Goal: Task Accomplishment & Management: Complete application form

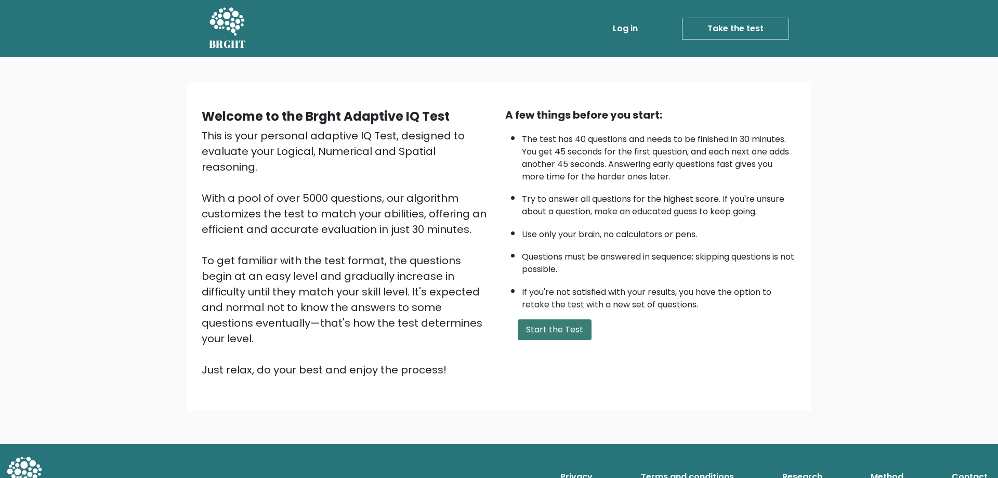
click at [548, 334] on button "Start the Test" at bounding box center [555, 329] width 74 height 21
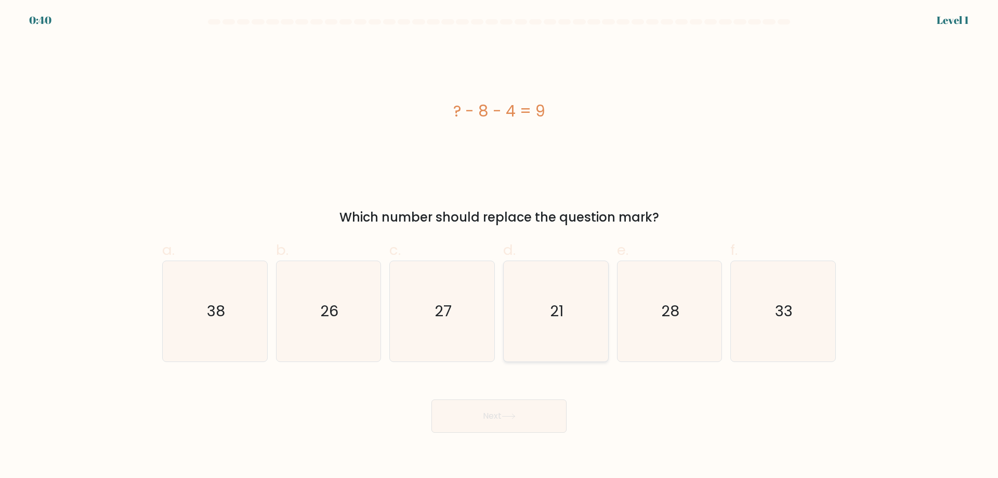
click at [550, 324] on icon "21" at bounding box center [556, 311] width 100 height 100
click at [499, 246] on input "d. 21" at bounding box center [499, 242] width 1 height 7
radio input "true"
click at [509, 416] on icon at bounding box center [508, 416] width 14 height 6
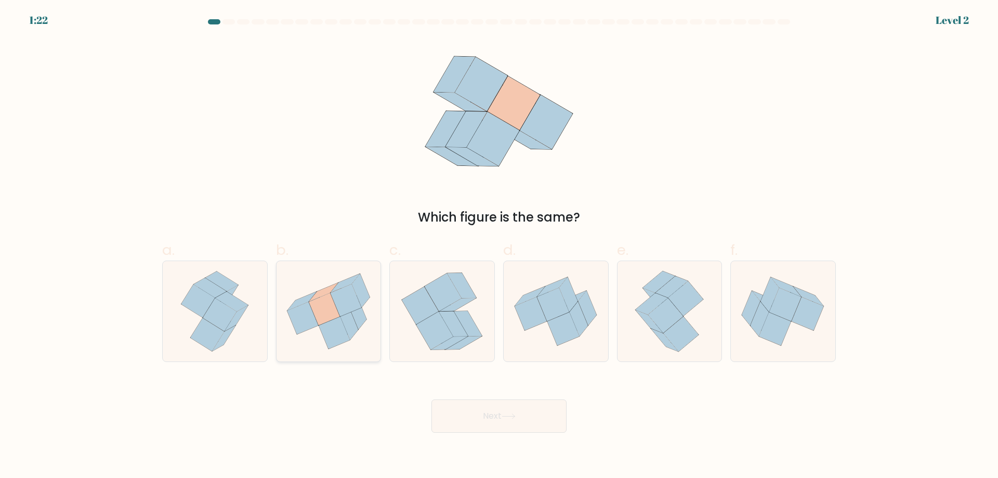
click at [351, 310] on icon at bounding box center [345, 300] width 31 height 32
click at [499, 246] on input "b." at bounding box center [499, 242] width 1 height 7
radio input "true"
click at [497, 412] on button "Next" at bounding box center [498, 415] width 135 height 33
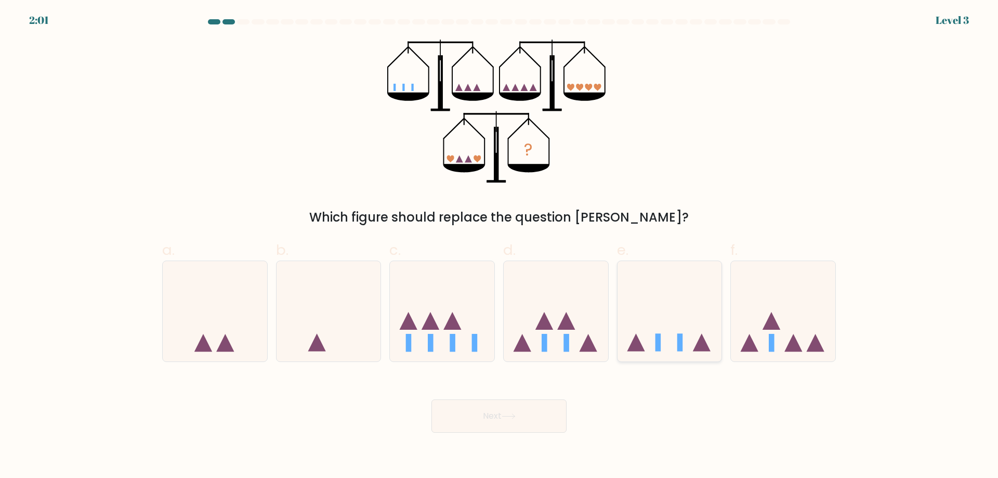
click at [664, 350] on icon at bounding box center [669, 311] width 104 height 86
click at [499, 246] on input "e." at bounding box center [499, 242] width 1 height 7
radio input "true"
click at [511, 423] on button "Next" at bounding box center [498, 415] width 135 height 33
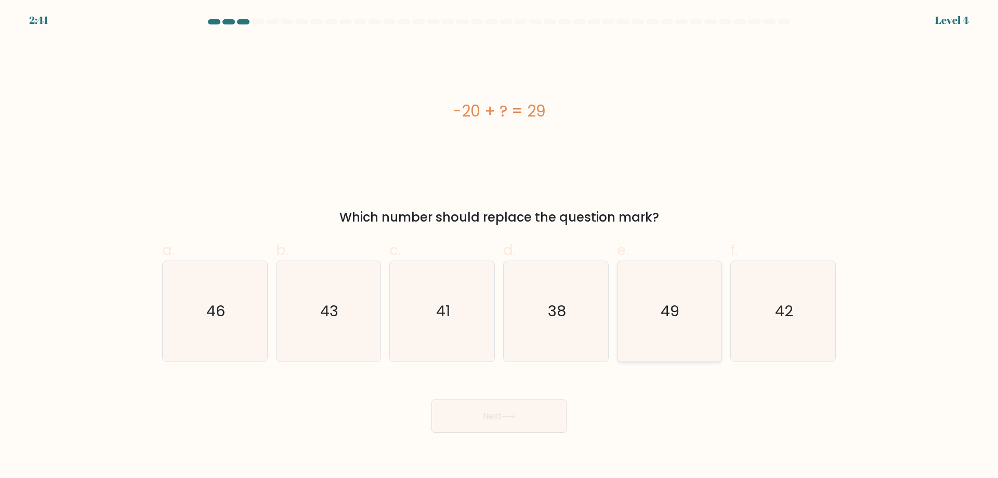
click at [630, 329] on icon "49" at bounding box center [669, 311] width 100 height 100
click at [499, 246] on input "e. 49" at bounding box center [499, 242] width 1 height 7
radio input "true"
click at [504, 417] on button "Next" at bounding box center [498, 415] width 135 height 33
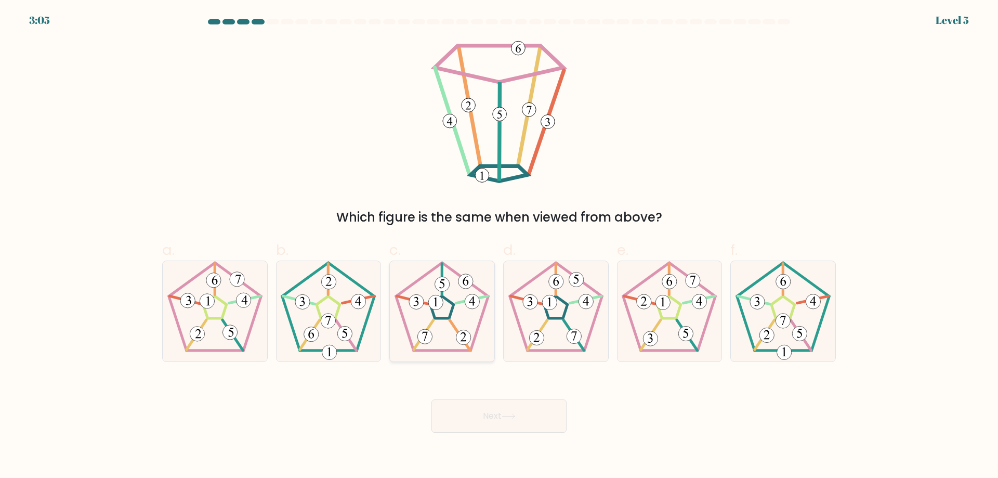
click at [445, 311] on icon at bounding box center [442, 311] width 100 height 100
click at [499, 246] on input "c." at bounding box center [499, 242] width 1 height 7
radio input "true"
click at [495, 416] on button "Next" at bounding box center [498, 415] width 135 height 33
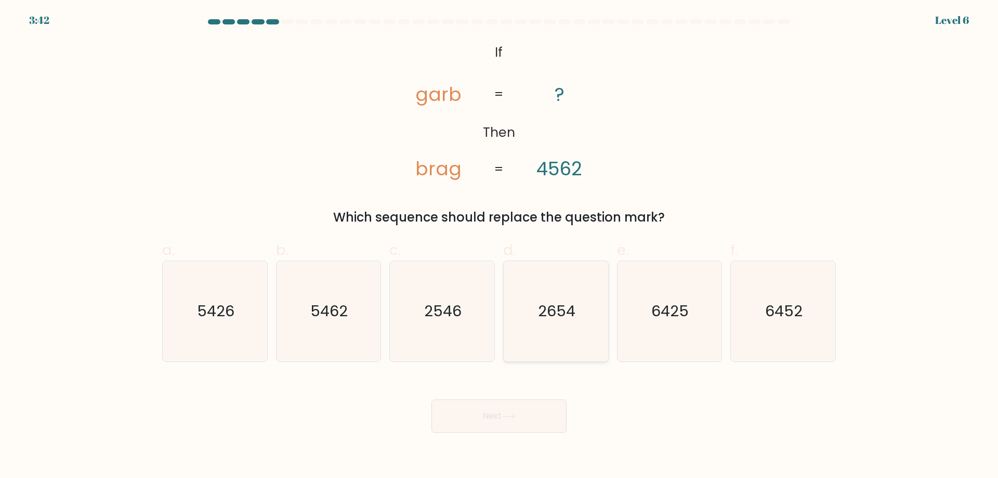
click at [540, 320] on text "2654" at bounding box center [556, 310] width 37 height 21
click at [499, 246] on input "d. 2654" at bounding box center [499, 242] width 1 height 7
radio input "true"
click at [502, 409] on button "Next" at bounding box center [498, 415] width 135 height 33
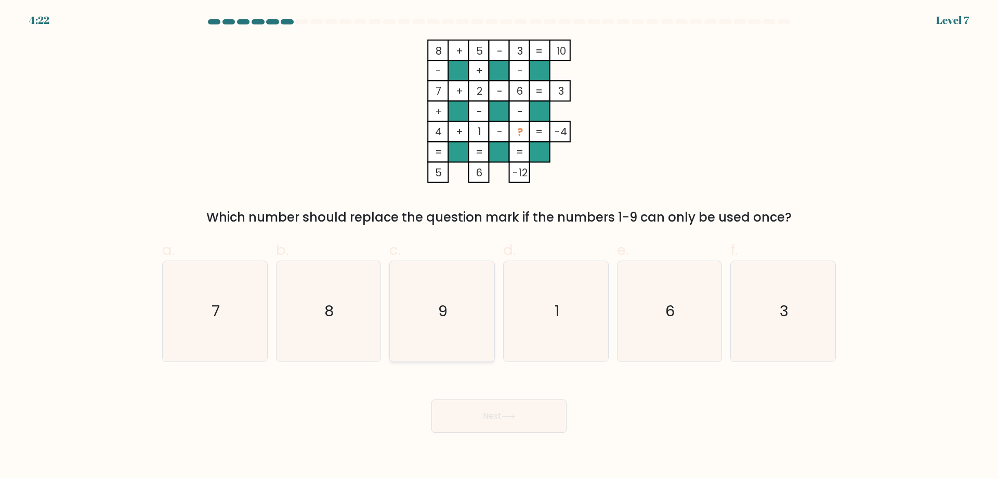
click at [460, 295] on icon "9" at bounding box center [442, 311] width 100 height 100
click at [499, 246] on input "c. 9" at bounding box center [499, 242] width 1 height 7
radio input "true"
click at [482, 411] on button "Next" at bounding box center [498, 415] width 135 height 33
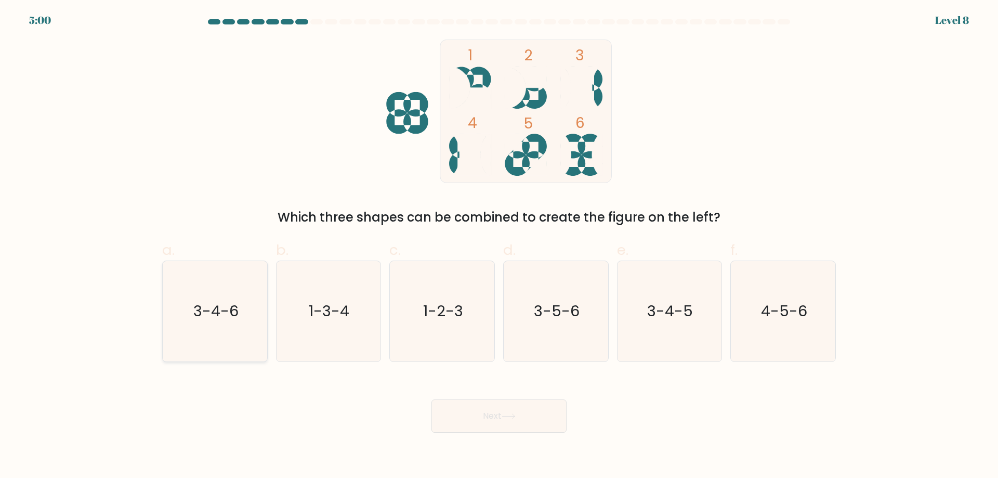
click at [230, 333] on icon "3-4-6" at bounding box center [215, 311] width 100 height 100
click at [499, 246] on input "a. 3-4-6" at bounding box center [499, 242] width 1 height 7
radio input "true"
click at [491, 409] on button "Next" at bounding box center [498, 415] width 135 height 33
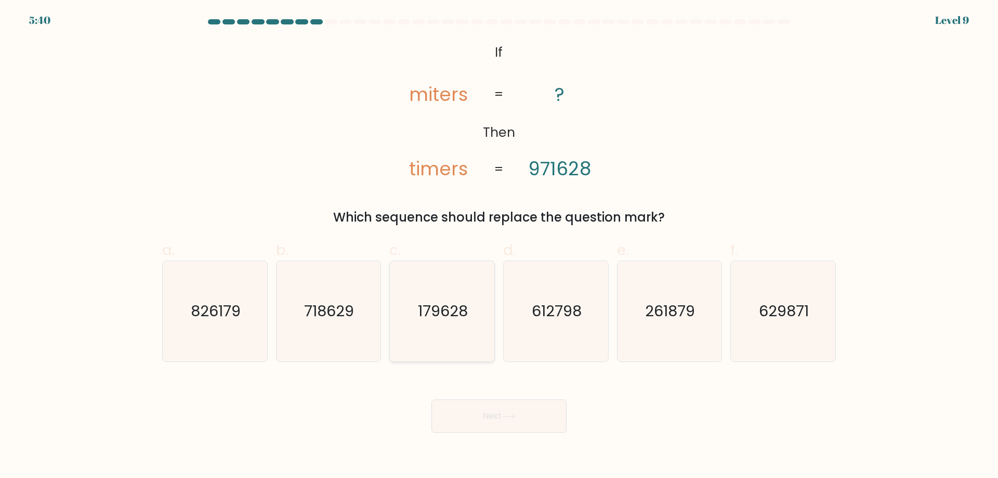
click at [457, 313] on text "179628" at bounding box center [443, 310] width 50 height 21
click at [499, 246] on input "c. 179628" at bounding box center [499, 242] width 1 height 7
radio input "true"
click at [528, 414] on button "Next" at bounding box center [498, 415] width 135 height 33
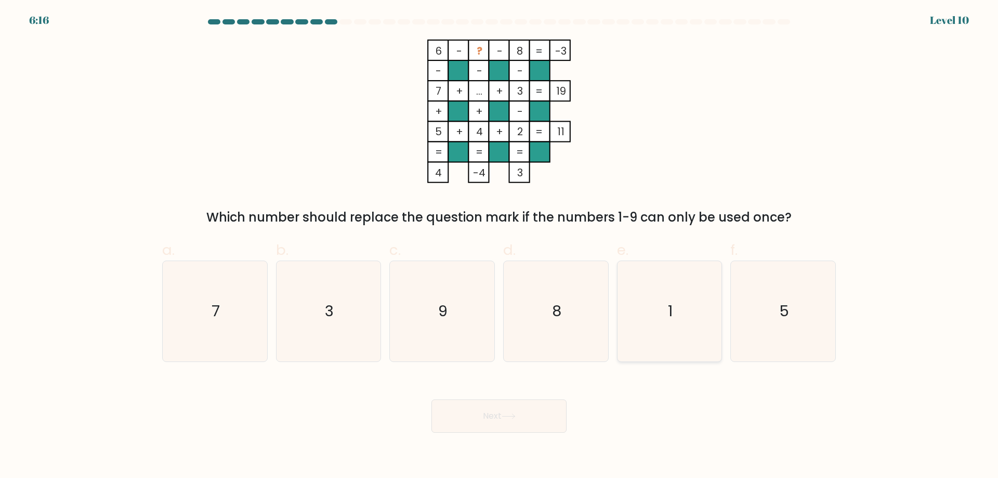
click at [658, 302] on icon "1" at bounding box center [669, 311] width 100 height 100
click at [499, 246] on input "e. 1" at bounding box center [499, 242] width 1 height 7
radio input "true"
click at [519, 419] on button "Next" at bounding box center [498, 415] width 135 height 33
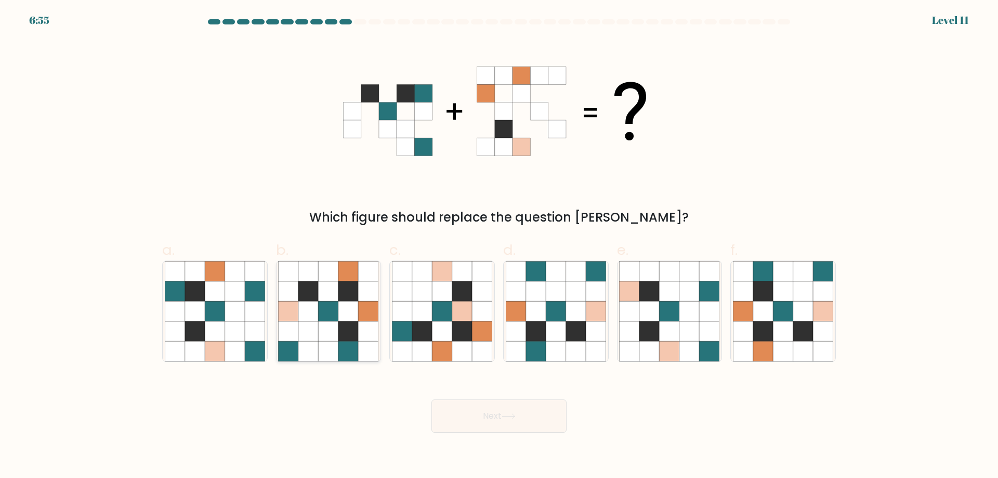
click at [320, 337] on icon at bounding box center [329, 331] width 20 height 20
click at [499, 246] on input "b." at bounding box center [499, 242] width 1 height 7
radio input "true"
click at [346, 320] on icon at bounding box center [348, 311] width 20 height 20
click at [499, 246] on input "b." at bounding box center [499, 242] width 1 height 7
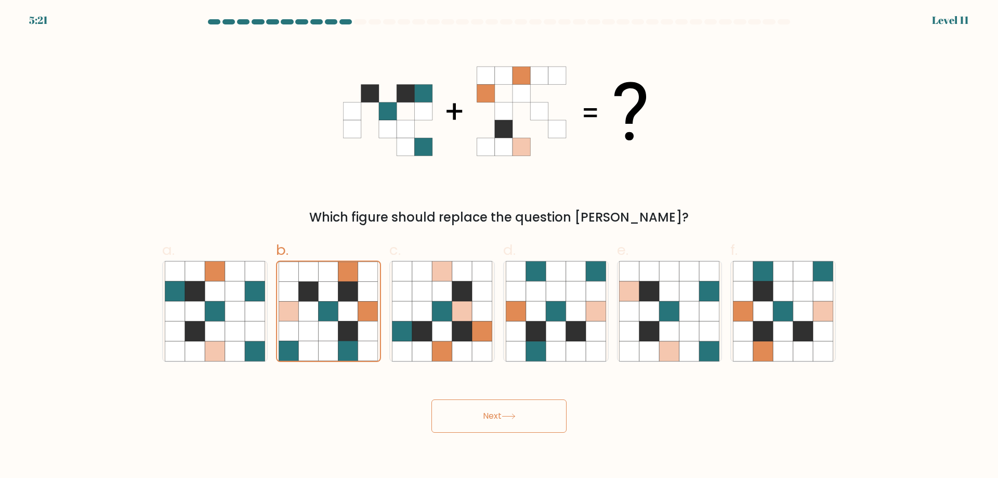
click at [492, 416] on button "Next" at bounding box center [498, 415] width 135 height 33
